Goal: Task Accomplishment & Management: Complete application form

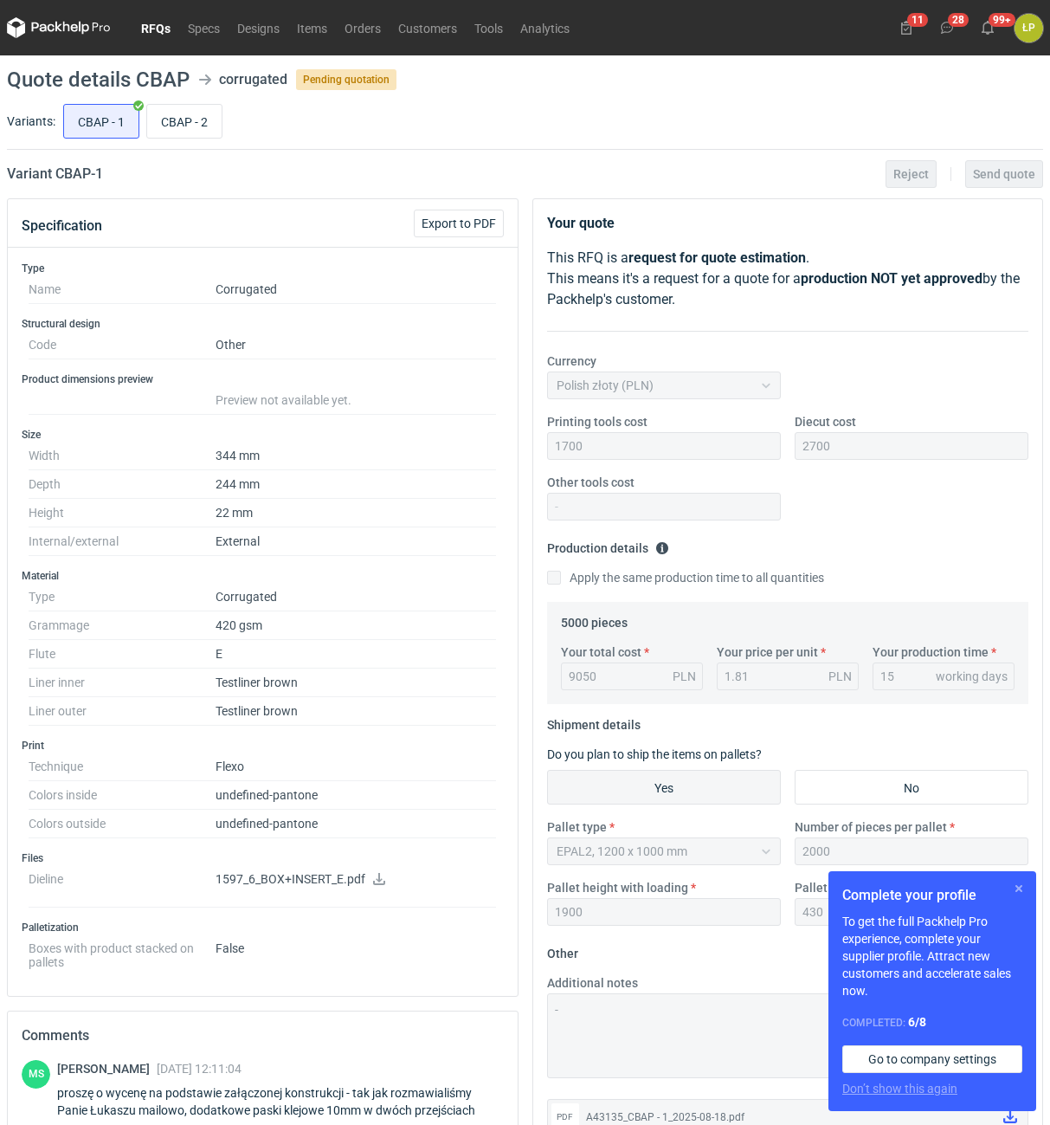
click at [1014, 887] on button "button" at bounding box center [1019, 888] width 21 height 21
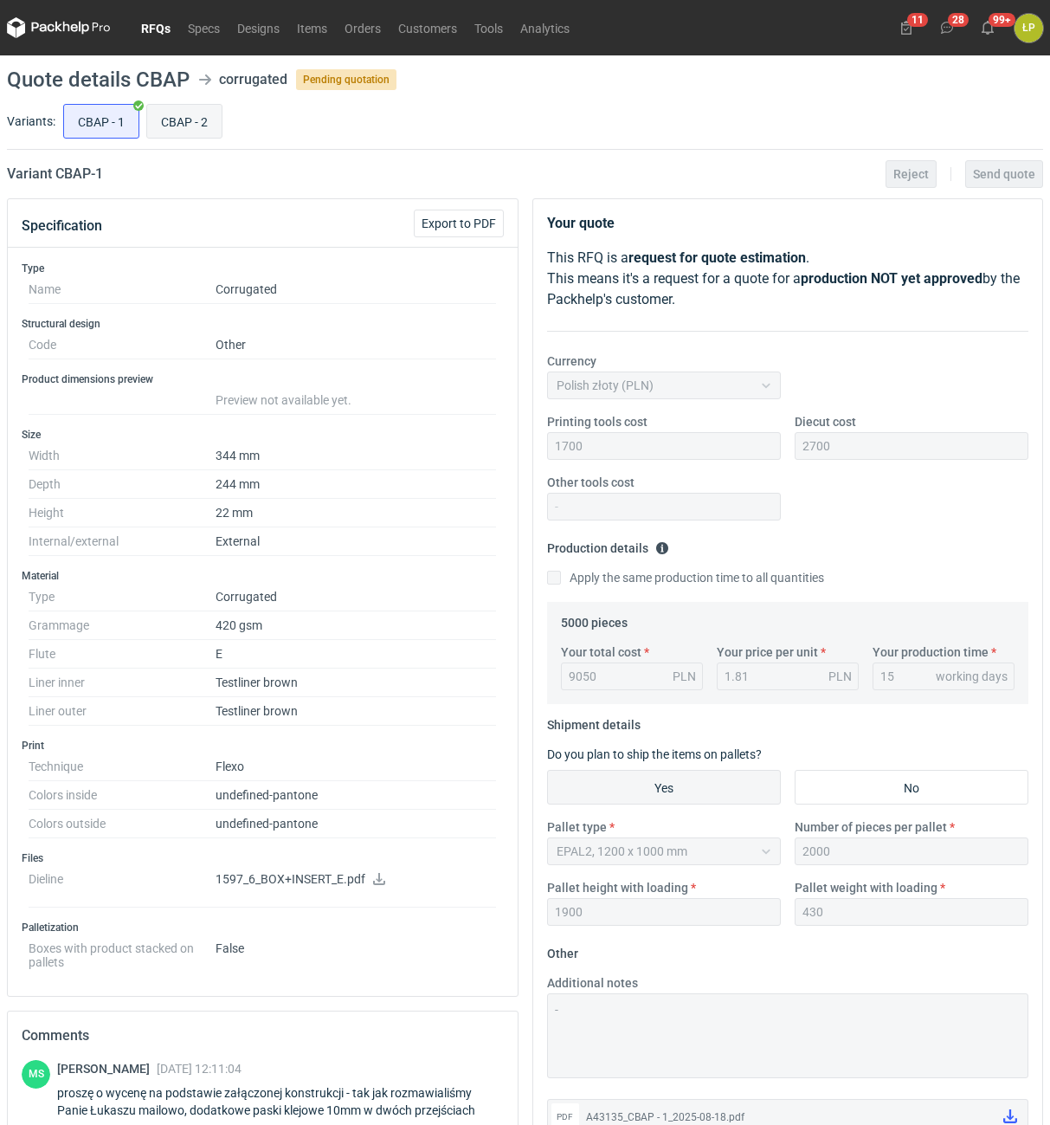
click at [184, 126] on input "CBAP - 2" at bounding box center [184, 121] width 74 height 33
radio input "true"
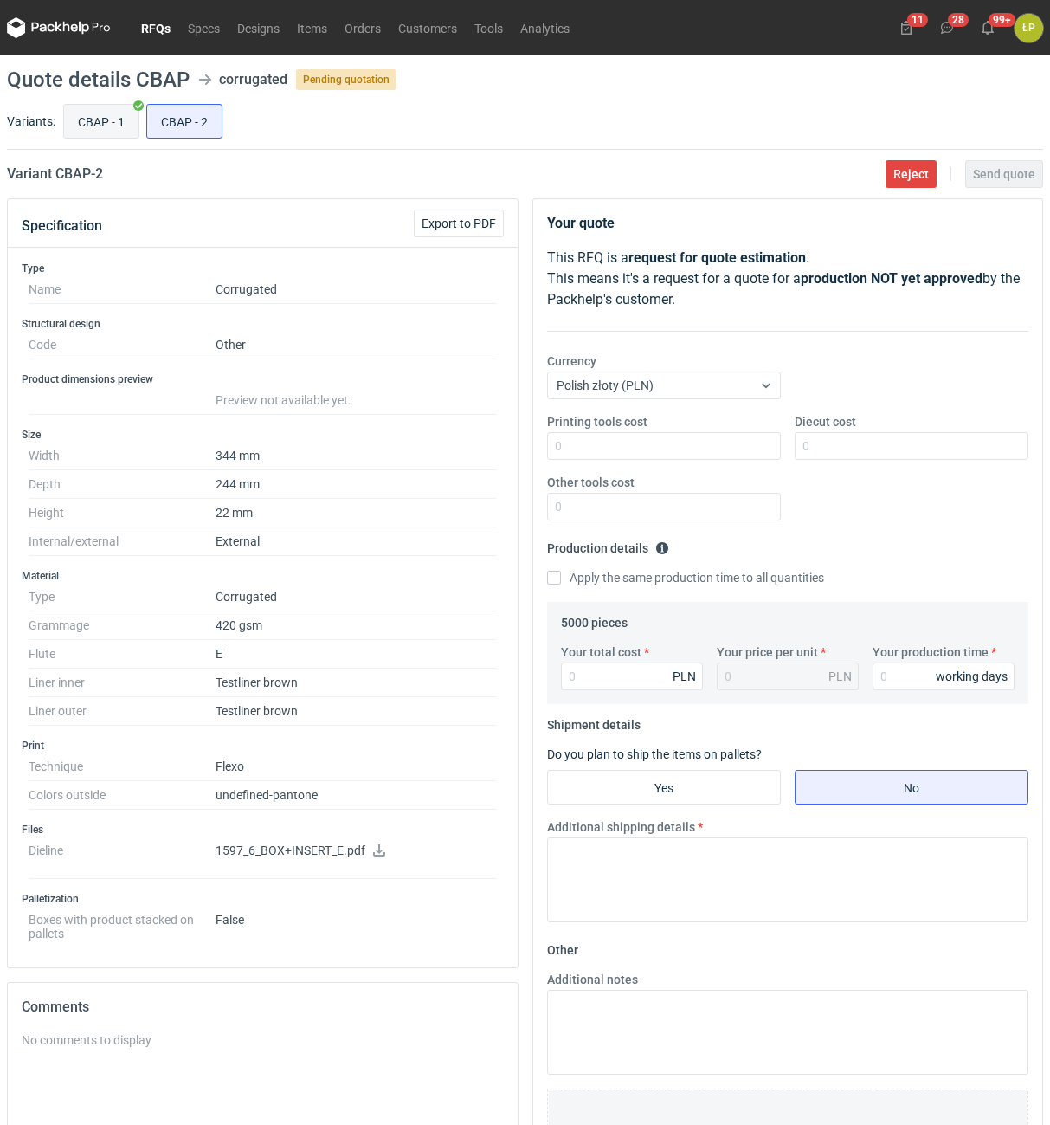
click at [102, 126] on input "CBAP - 1" at bounding box center [101, 121] width 74 height 33
radio input "true"
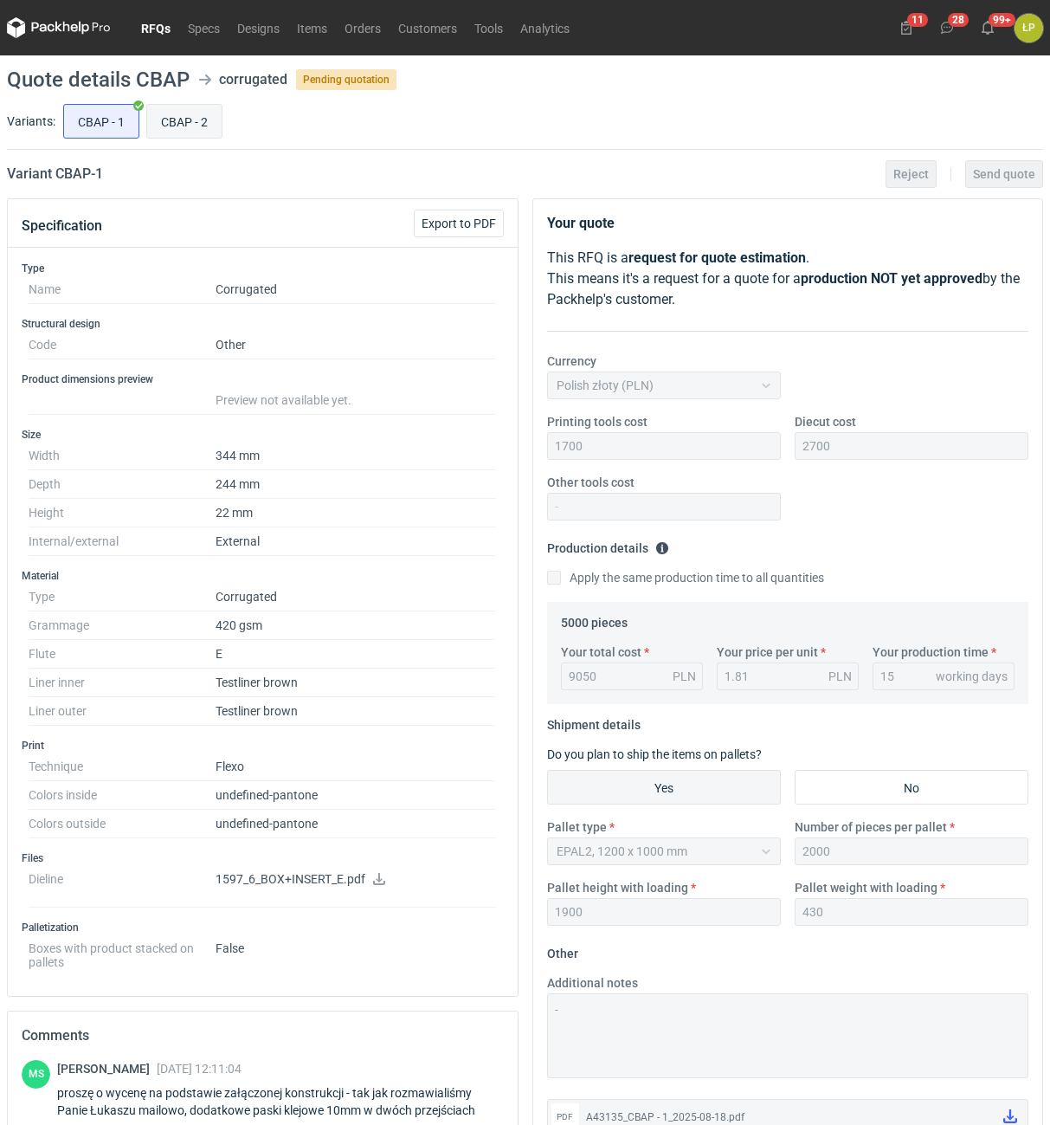
click at [187, 123] on input "CBAP - 2" at bounding box center [184, 121] width 74 height 33
radio input "true"
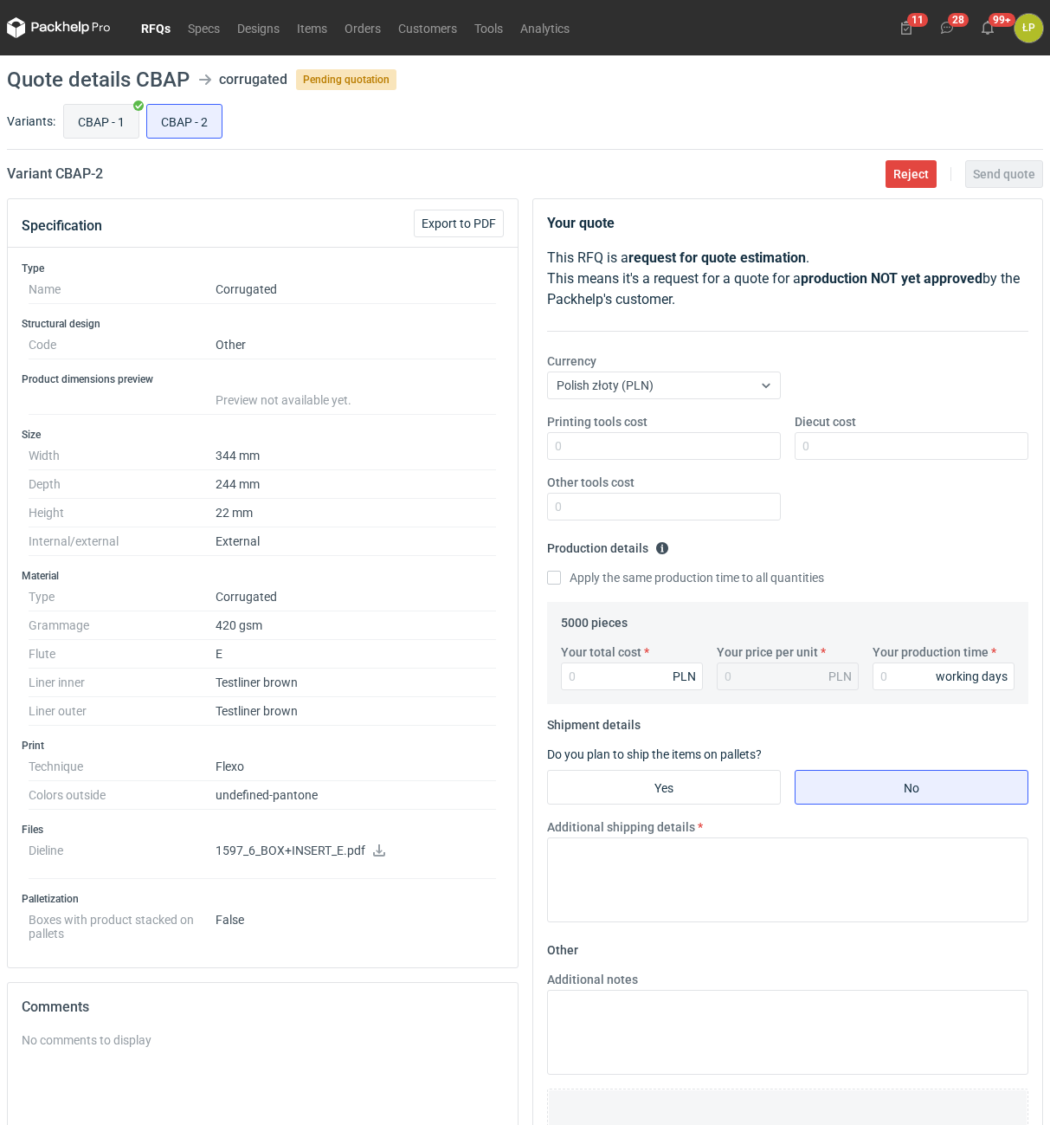
click at [130, 126] on input "CBAP - 1" at bounding box center [101, 121] width 74 height 33
radio input "true"
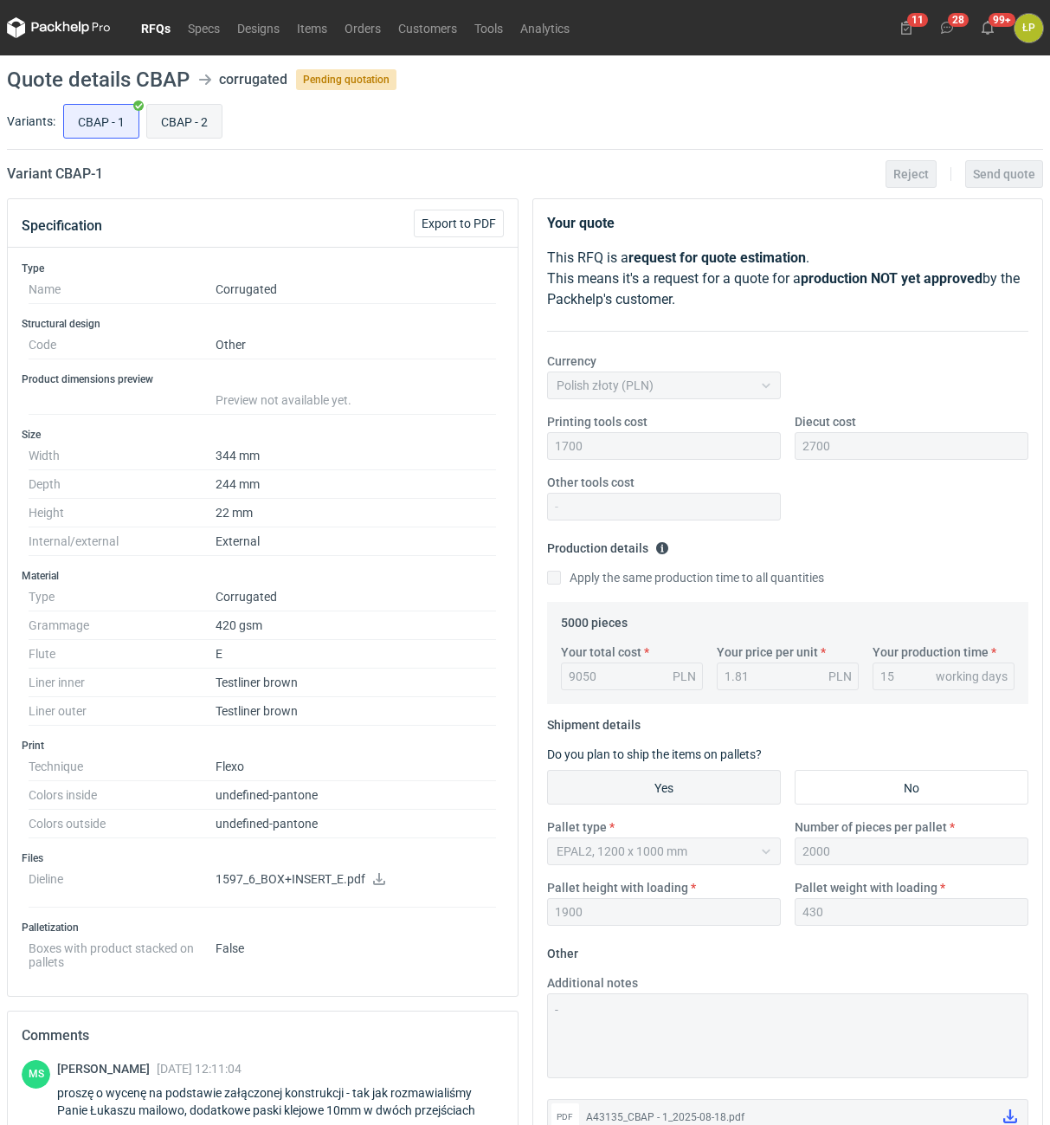
click at [203, 132] on input "CBAP - 2" at bounding box center [184, 121] width 74 height 33
radio input "true"
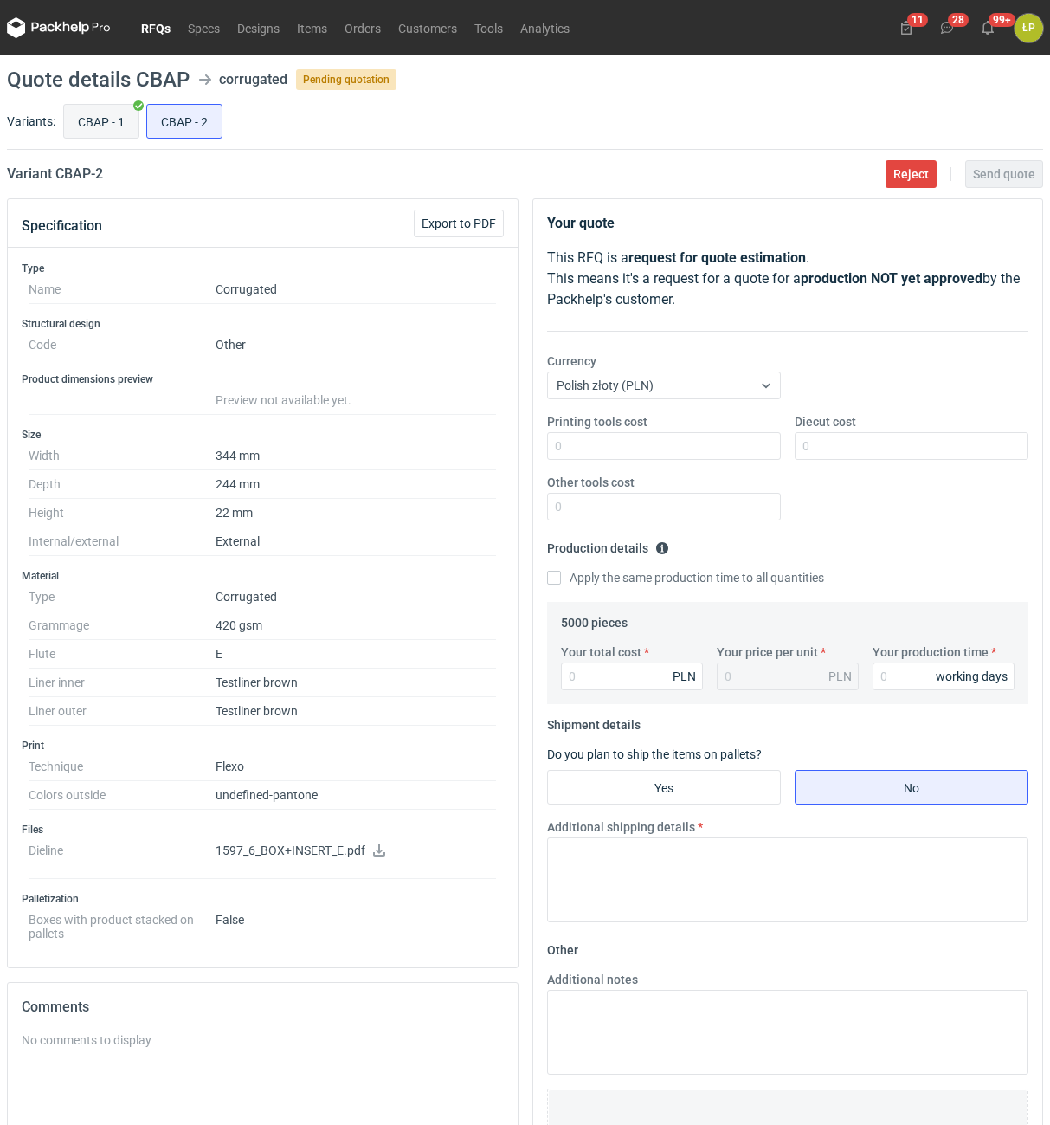
click at [101, 111] on input "CBAP - 1" at bounding box center [101, 121] width 74 height 33
radio input "true"
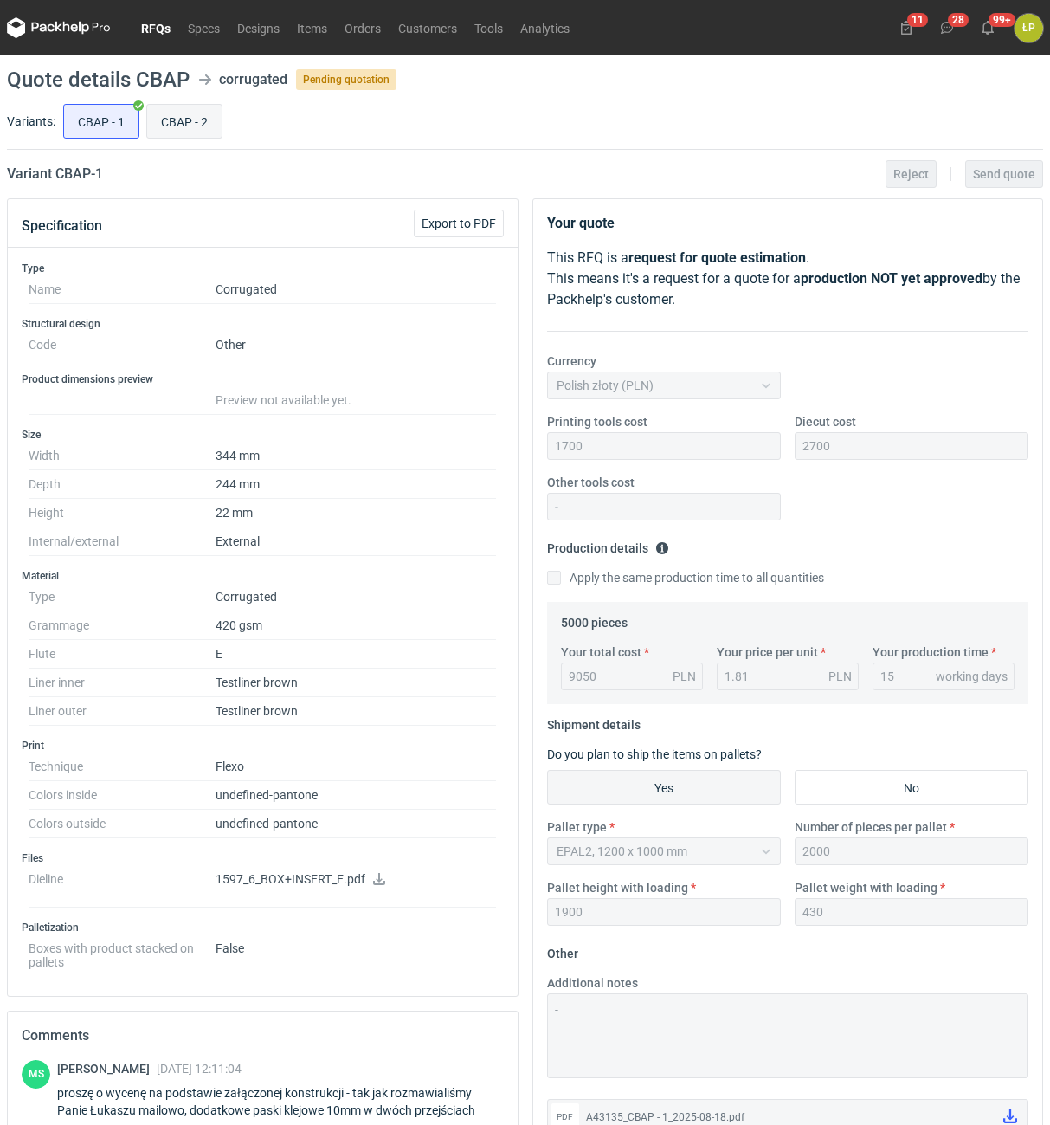
click at [163, 111] on input "CBAP - 2" at bounding box center [184, 121] width 74 height 33
radio input "true"
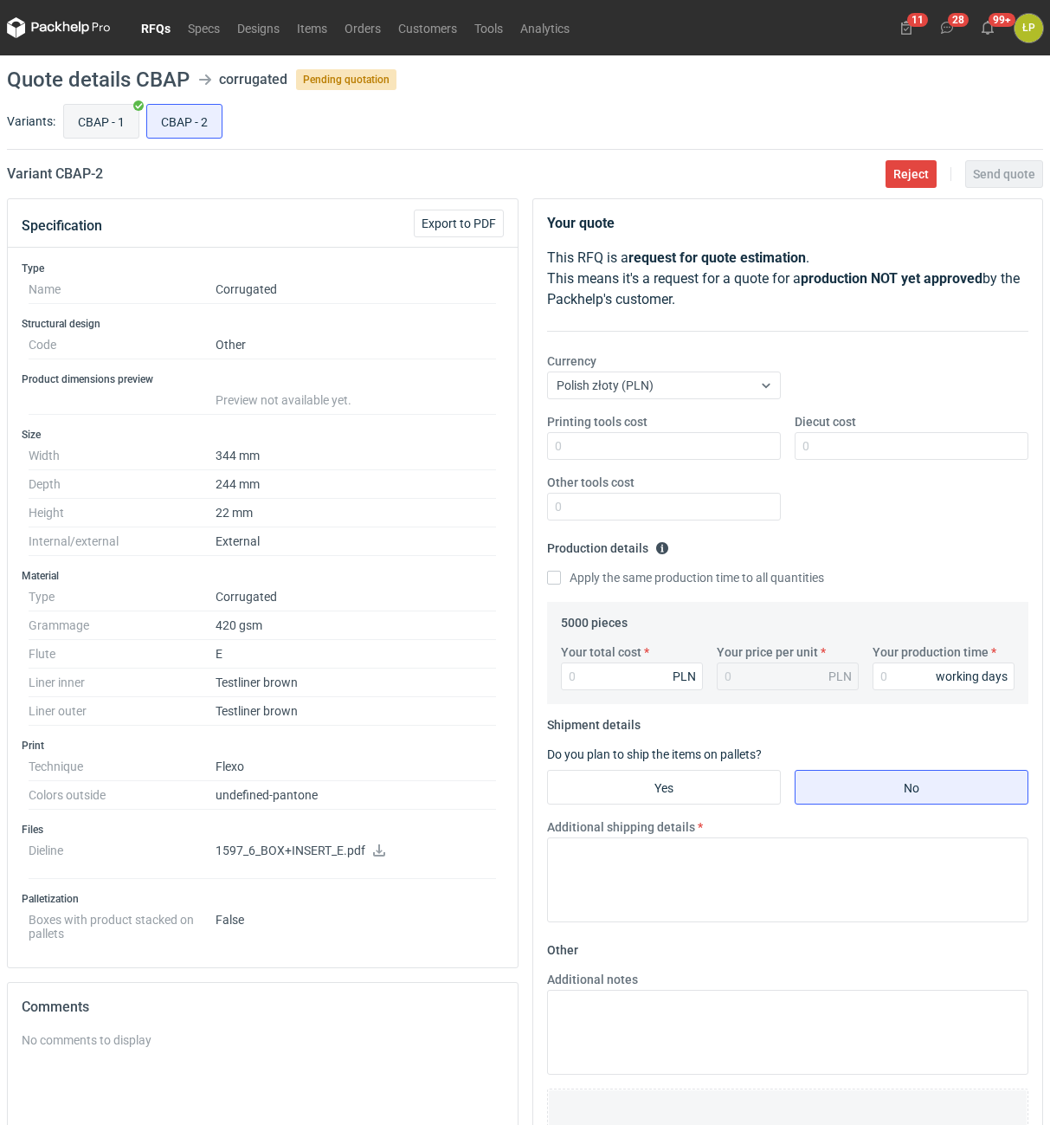
click at [87, 129] on input "CBAP - 1" at bounding box center [101, 121] width 74 height 33
radio input "true"
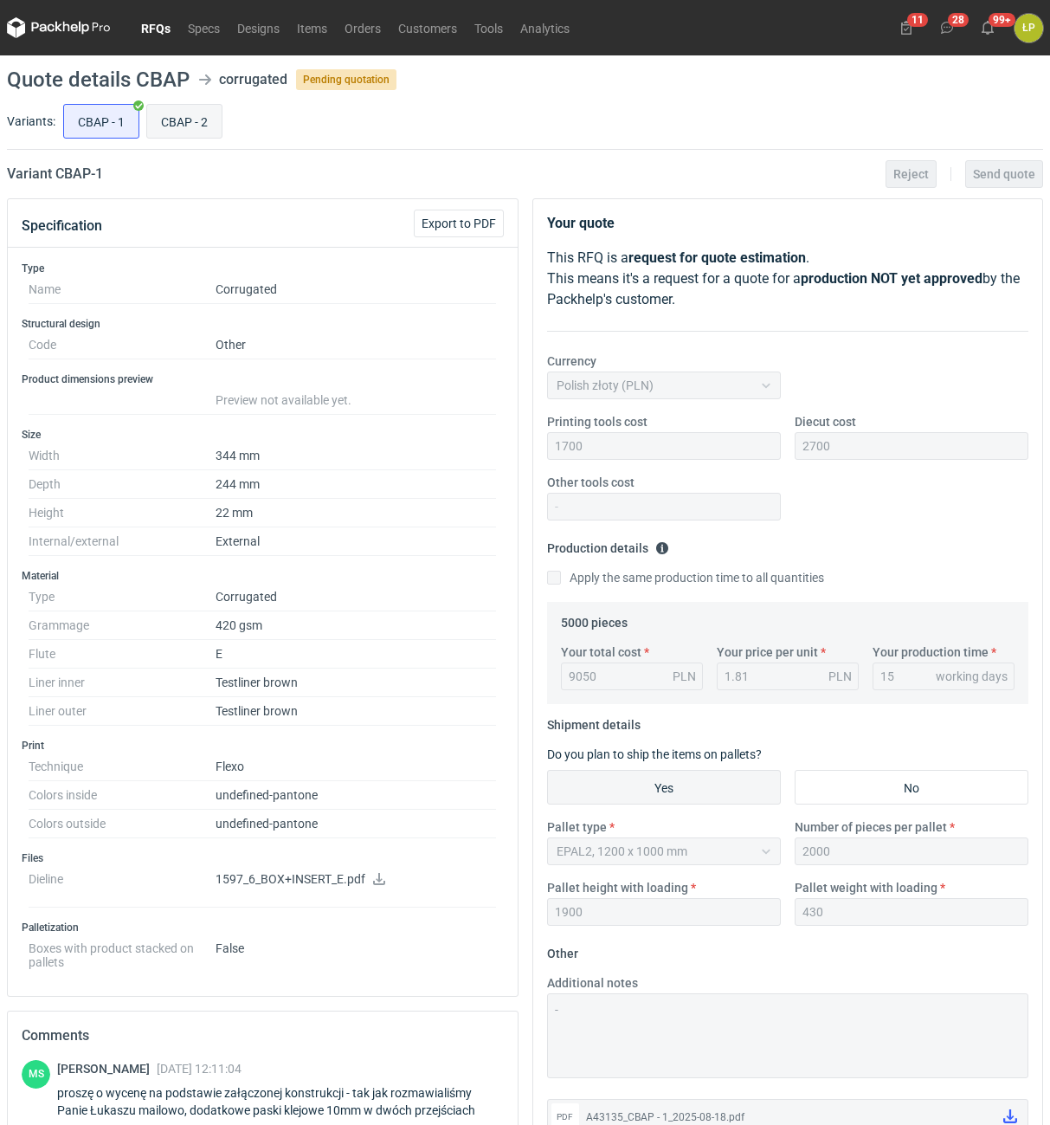
click at [202, 135] on input "CBAP - 2" at bounding box center [184, 121] width 74 height 33
radio input "true"
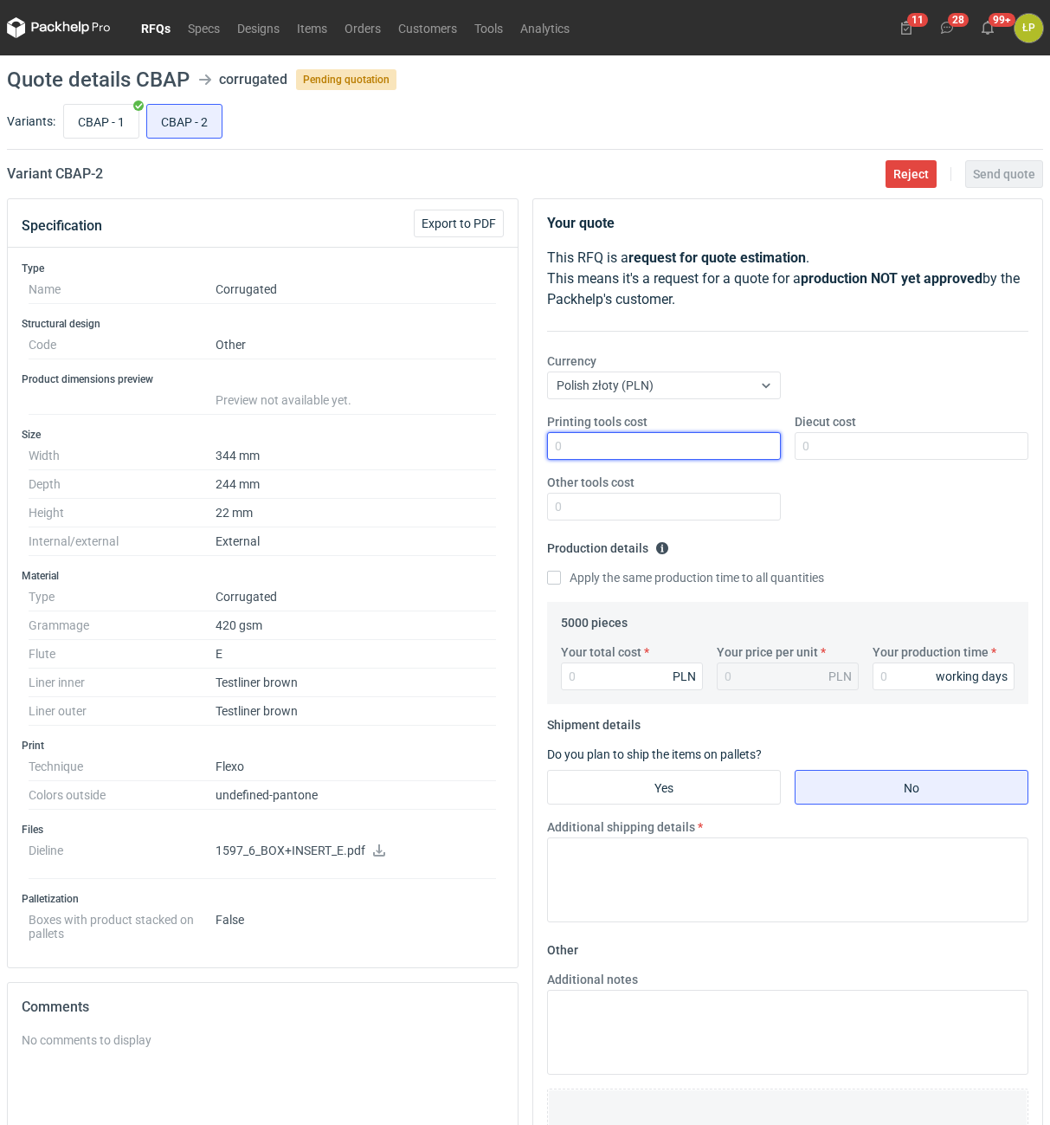
click at [568, 447] on input "Printing tools cost" at bounding box center [664, 446] width 234 height 28
drag, startPoint x: 641, startPoint y: 464, endPoint x: 642, endPoint y: 448, distance: 15.6
click at [641, 448] on div "Printing tools cost Diecut cost Other tools cost" at bounding box center [788, 473] width 496 height 121
click at [642, 448] on input "Printing tools cost" at bounding box center [664, 446] width 234 height 28
type input "850"
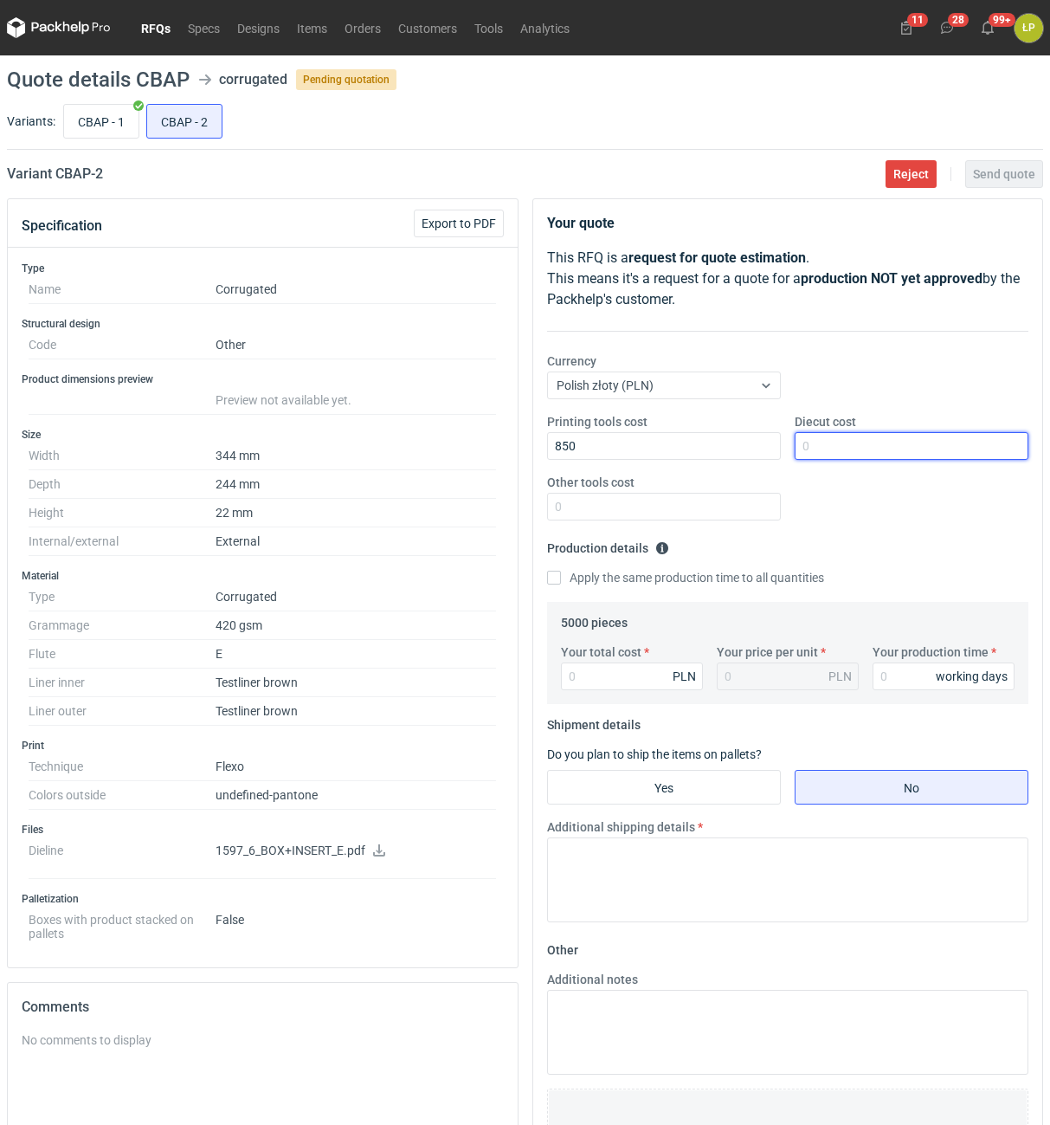
click at [823, 453] on input "Diecut cost" at bounding box center [912, 446] width 234 height 28
type input "2700"
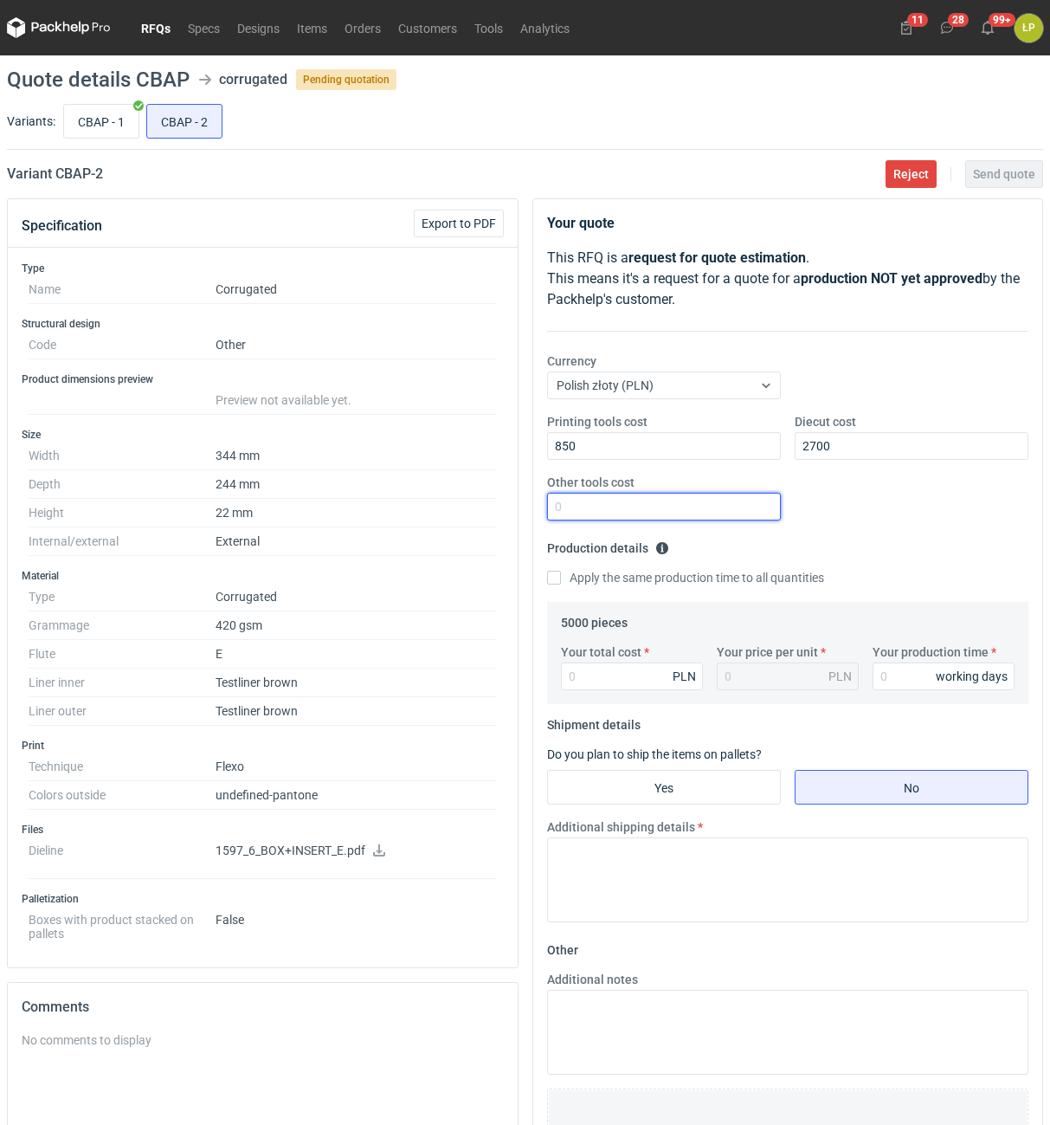
click at [671, 513] on input "Other tools cost" at bounding box center [664, 507] width 234 height 28
type input "0"
click at [910, 677] on input "Your production time" at bounding box center [944, 676] width 142 height 28
type input "15"
click at [651, 668] on div "Your total cost PLN" at bounding box center [632, 666] width 156 height 47
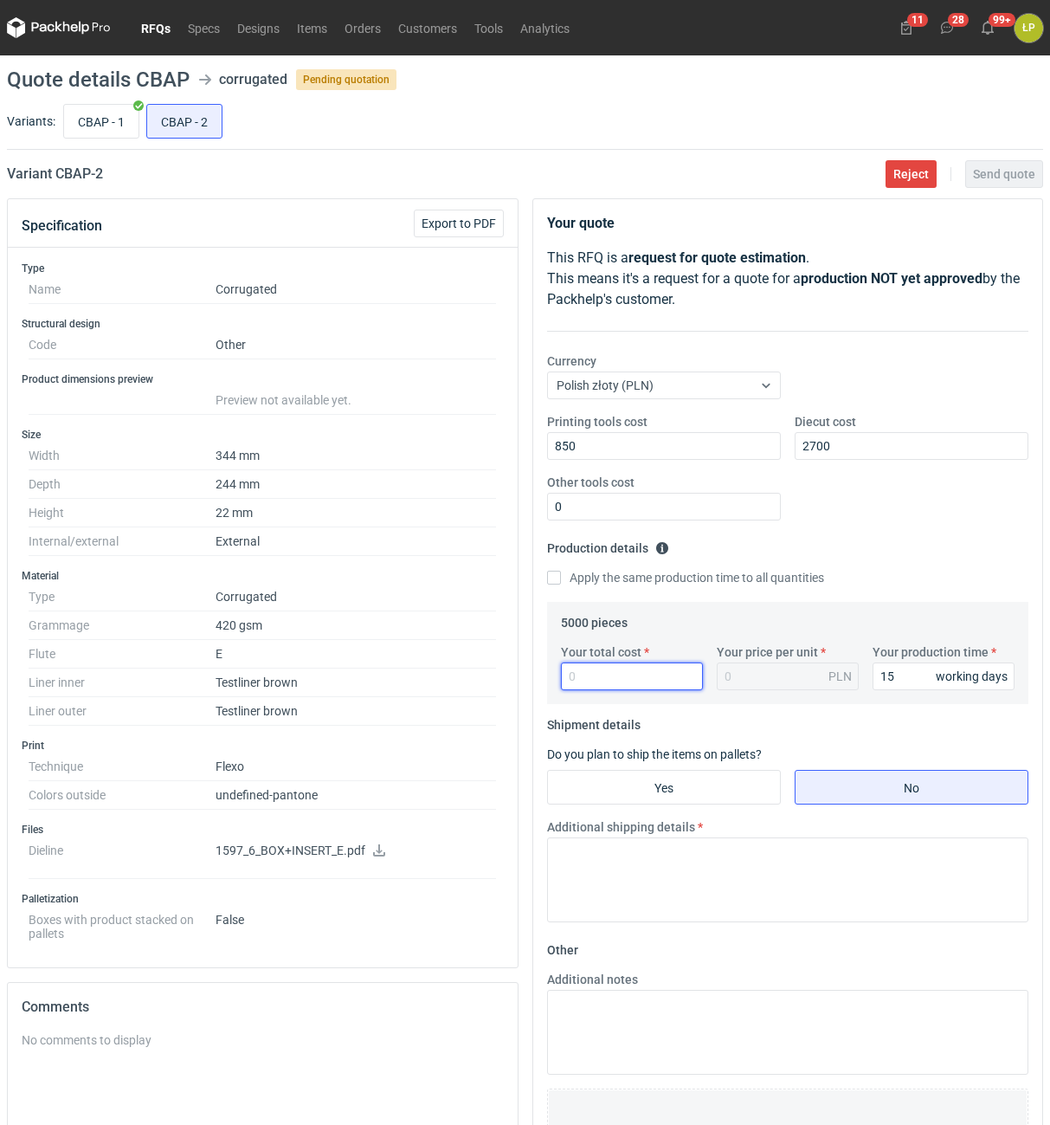
click at [651, 675] on input "Your total cost" at bounding box center [632, 676] width 142 height 28
type input "8600"
type input "1.72"
type input "8600"
click at [687, 792] on input "Yes" at bounding box center [664, 787] width 232 height 33
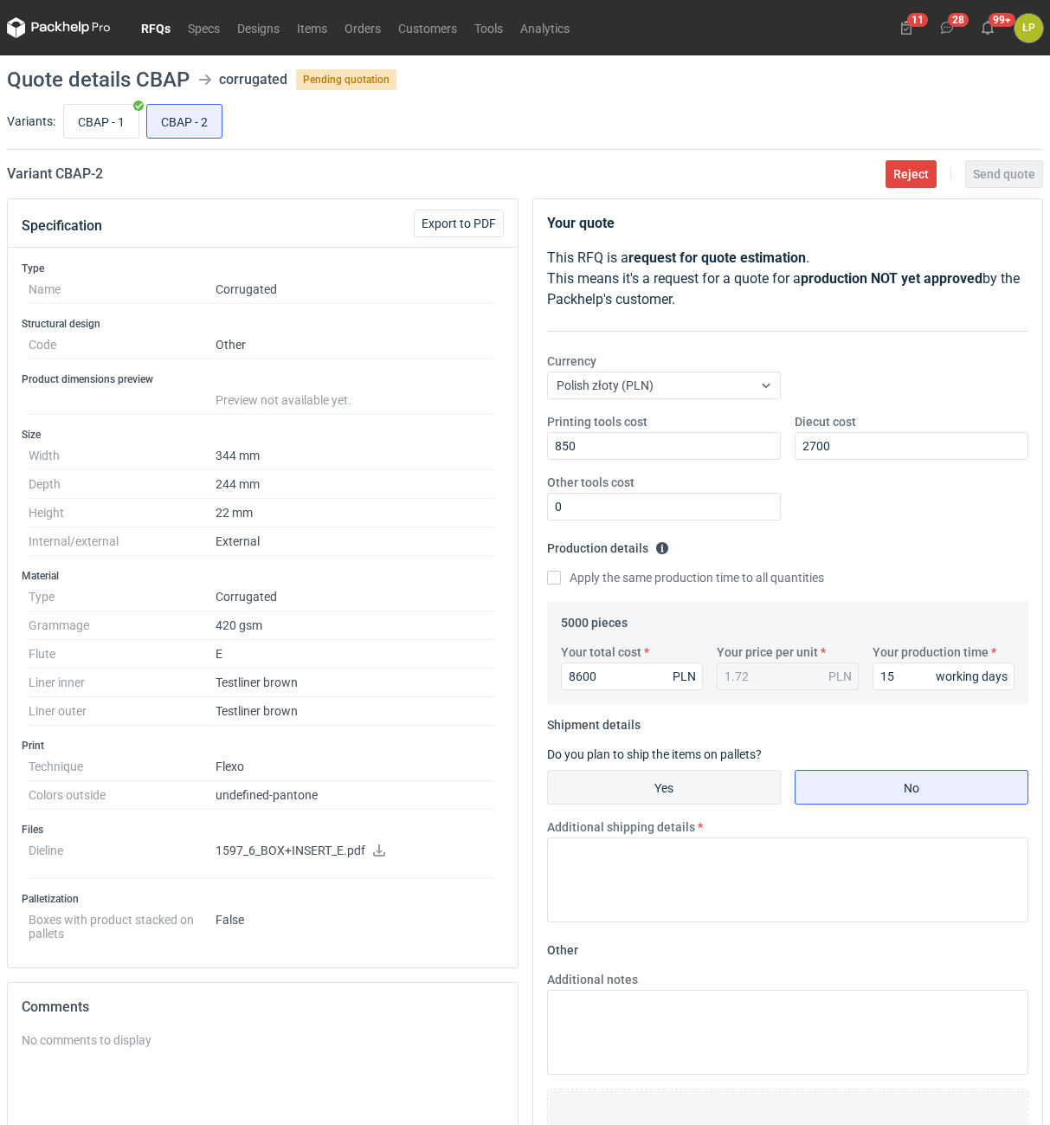
radio input "true"
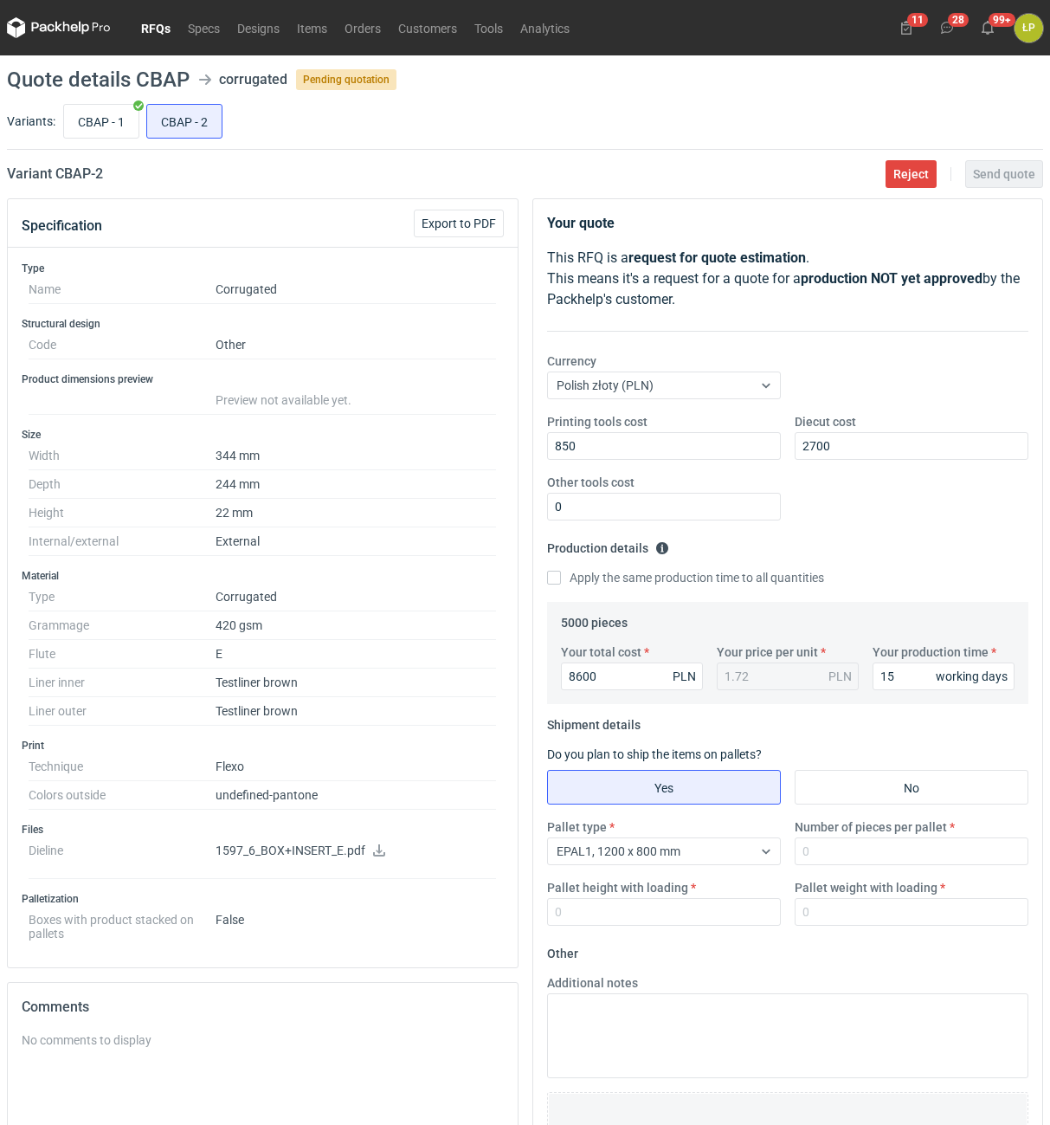
click at [860, 836] on div "Number of pieces per pallet" at bounding box center [912, 841] width 248 height 47
click at [852, 855] on input "Number of pieces per pallet" at bounding box center [912, 851] width 234 height 28
type input "2000"
click at [695, 922] on input "Pallet height with loading" at bounding box center [664, 912] width 234 height 28
type input "1800"
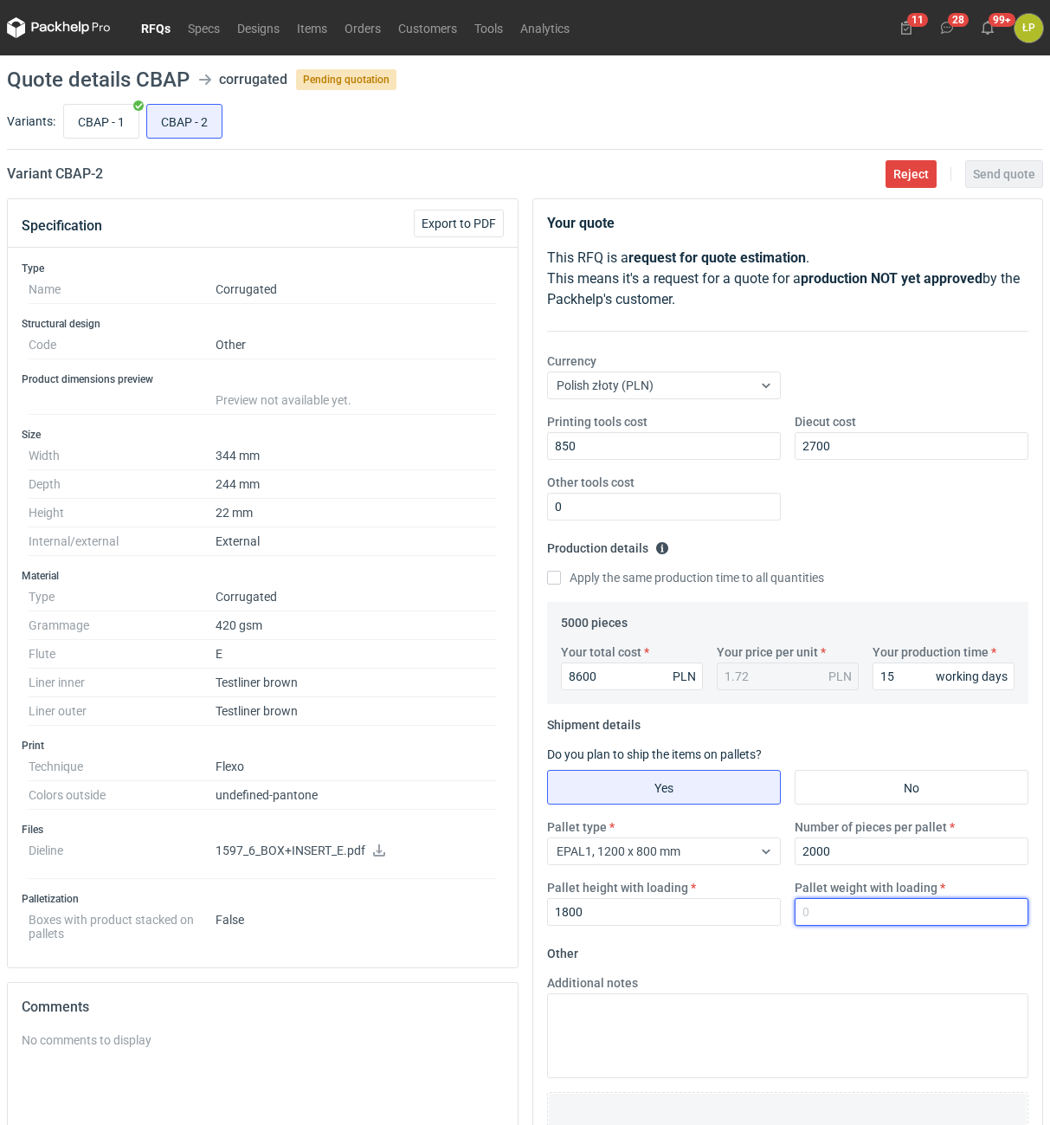
click at [835, 916] on input "Pallet weight with loading" at bounding box center [912, 912] width 234 height 28
click at [111, 127] on input "CBAP - 1" at bounding box center [101, 121] width 74 height 33
radio input "true"
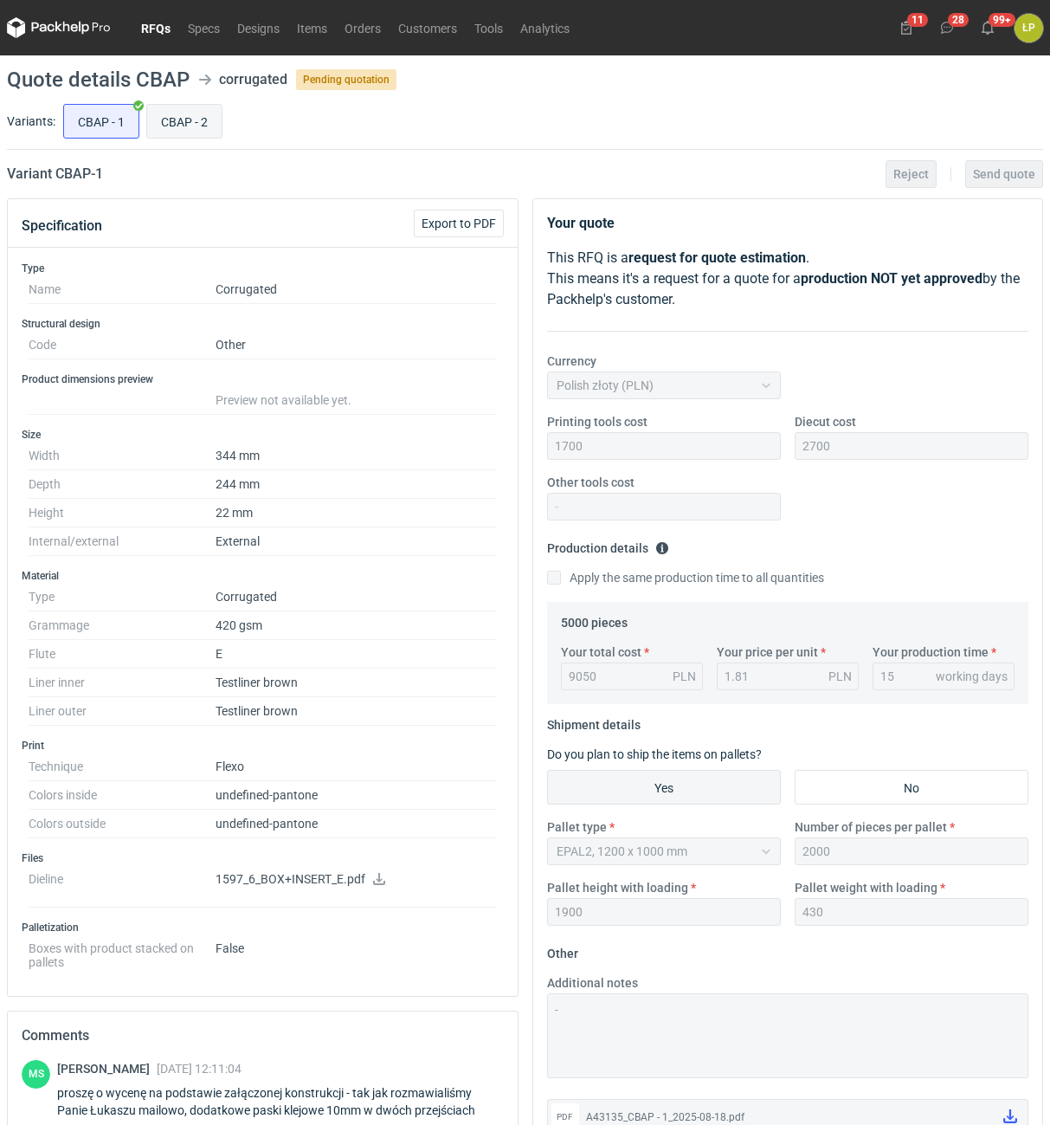
click at [186, 120] on input "CBAP - 2" at bounding box center [184, 121] width 74 height 33
radio input "true"
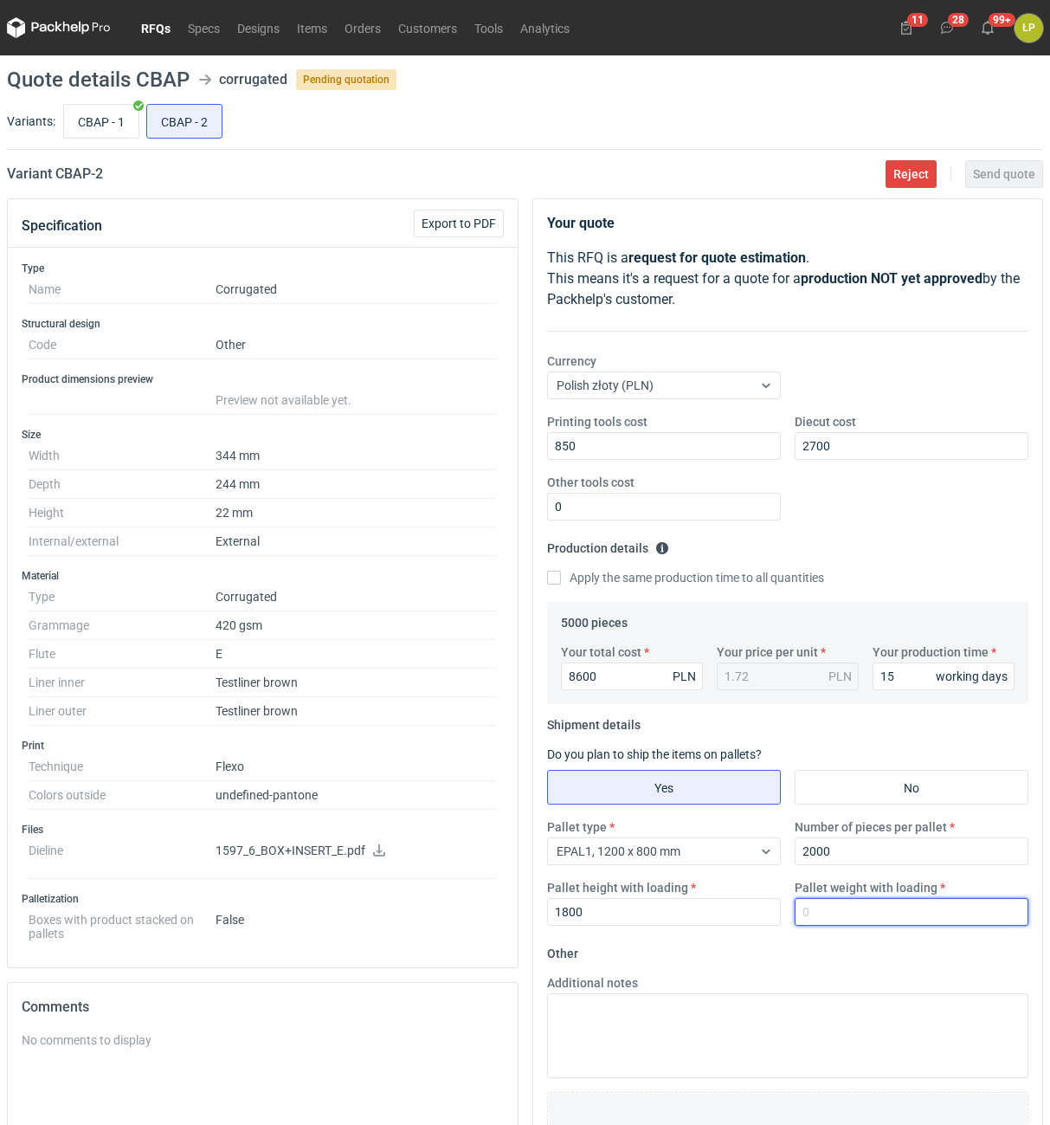
click at [830, 916] on input "Pallet weight with loading" at bounding box center [912, 912] width 234 height 28
type input "430"
click at [834, 947] on form "Other Additional notes Browse files or drop to attach" at bounding box center [788, 1067] width 482 height 256
click at [983, 180] on span "Send quote" at bounding box center [1004, 174] width 62 height 12
